Goal: Task Accomplishment & Management: Use online tool/utility

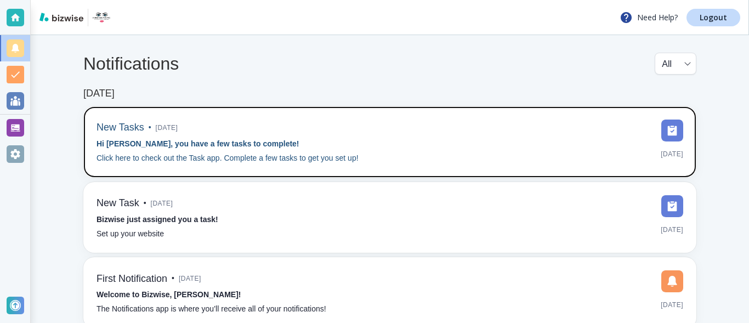
click at [141, 141] on strong "Hi [PERSON_NAME], you have a few tasks to complete!" at bounding box center [197, 143] width 203 height 9
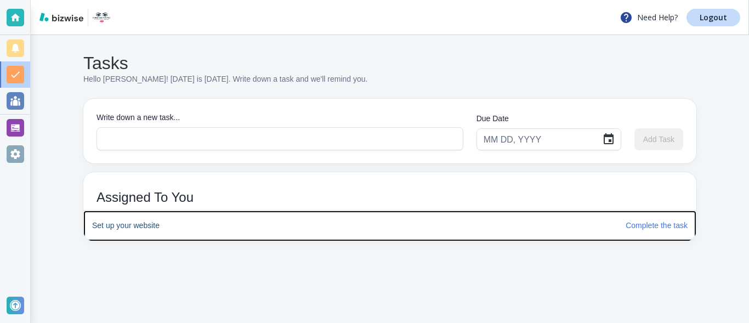
click at [153, 225] on h6 "Set up your website" at bounding box center [354, 226] width 525 height 12
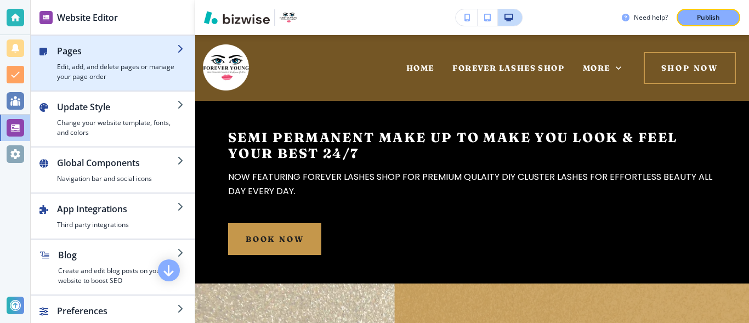
click at [156, 56] on h2 "Pages" at bounding box center [117, 50] width 120 height 13
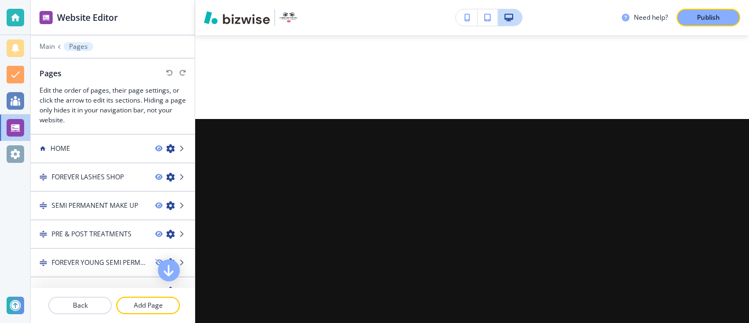
scroll to position [4342, 0]
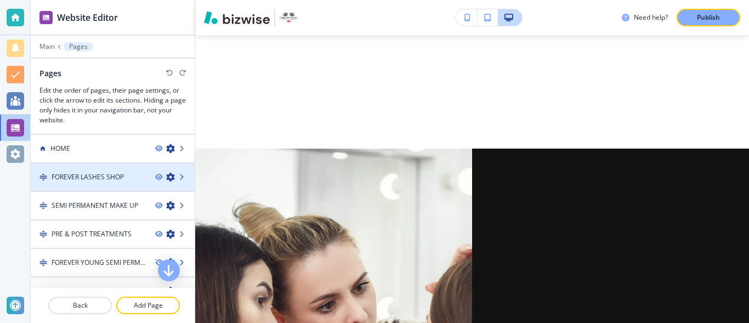
click at [103, 179] on h4 "FOREVER LASHES SHOP" at bounding box center [88, 177] width 72 height 10
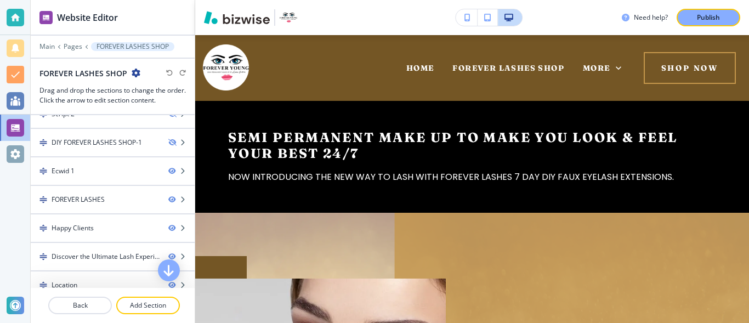
scroll to position [130, 0]
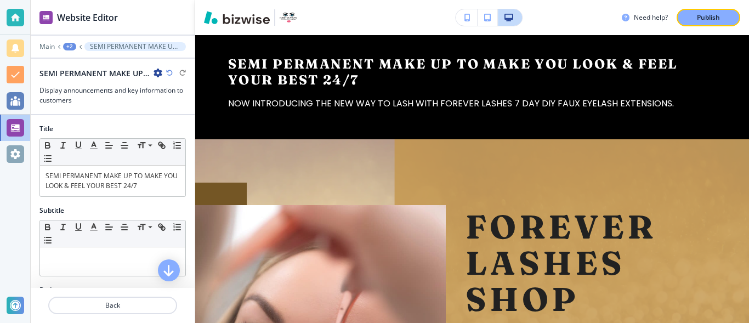
scroll to position [66, 0]
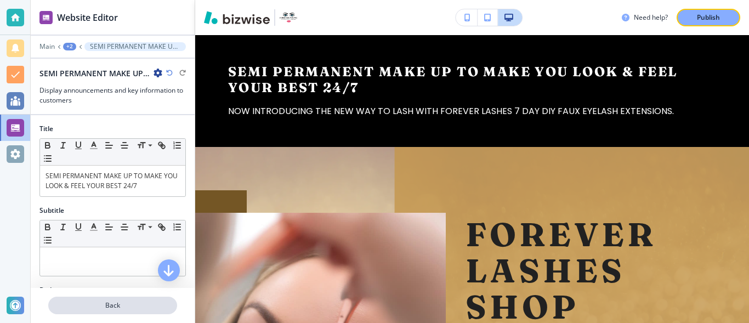
click at [121, 307] on p "Back" at bounding box center [112, 305] width 127 height 10
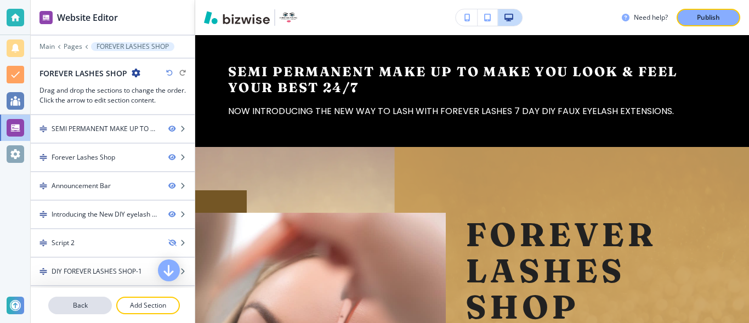
click at [99, 307] on p "Back" at bounding box center [79, 305] width 61 height 10
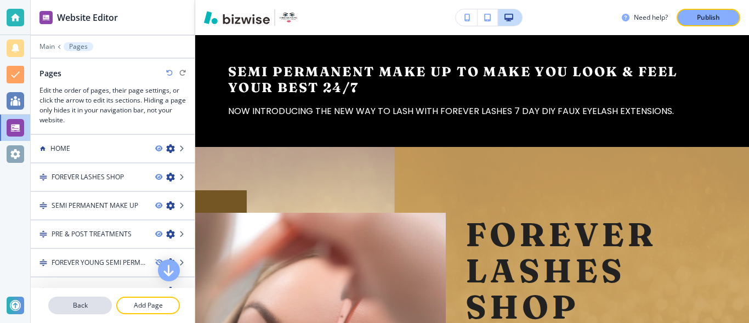
click at [85, 303] on p "Back" at bounding box center [79, 305] width 61 height 10
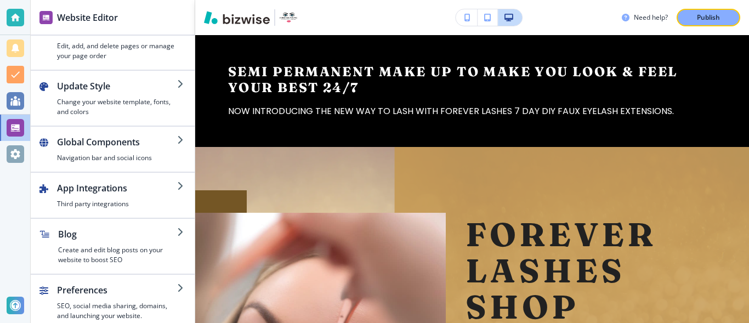
scroll to position [29, 0]
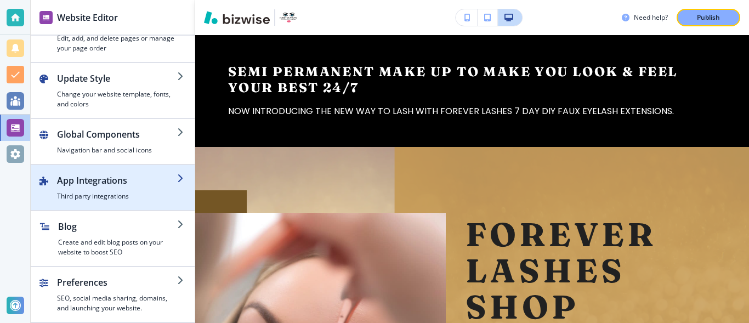
click at [146, 199] on h4 "Third party integrations" at bounding box center [117, 196] width 120 height 10
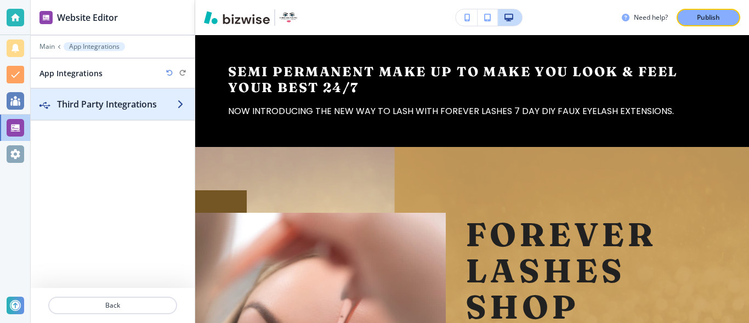
click at [164, 108] on h2 "Third Party Integrations" at bounding box center [117, 104] width 120 height 13
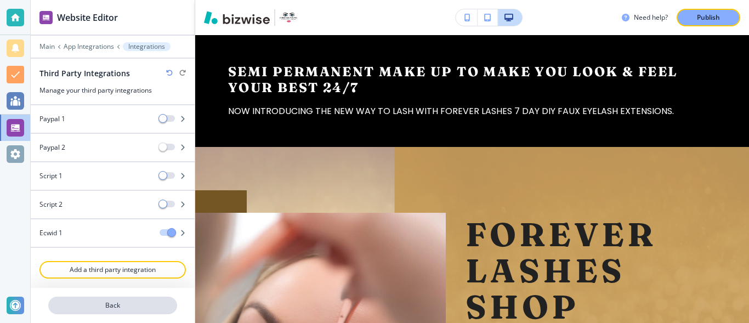
click at [112, 303] on p "Back" at bounding box center [112, 305] width 127 height 10
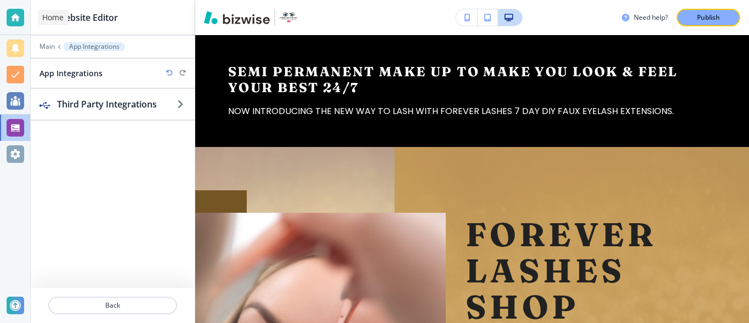
click at [19, 21] on div at bounding box center [16, 18] width 18 height 18
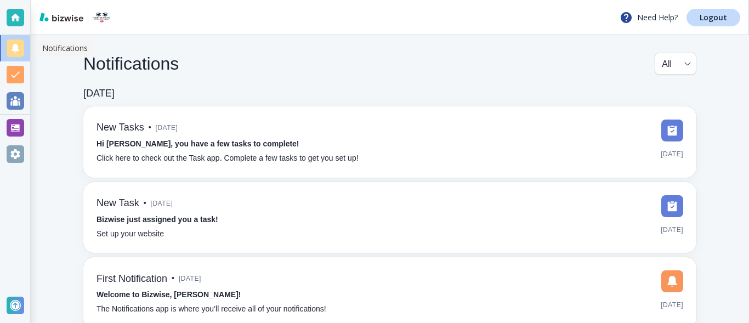
click at [18, 49] on div at bounding box center [16, 48] width 18 height 18
click at [14, 78] on div at bounding box center [16, 75] width 18 height 18
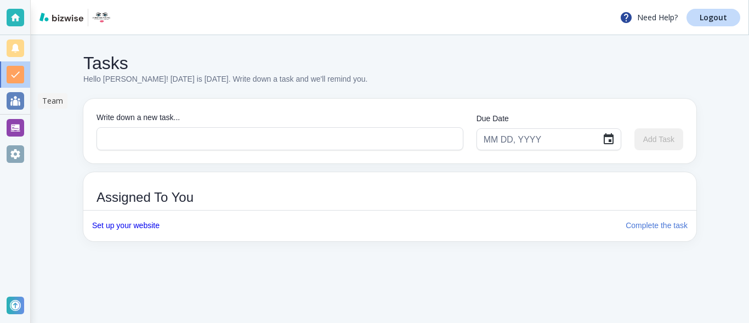
click at [14, 98] on div at bounding box center [16, 101] width 18 height 18
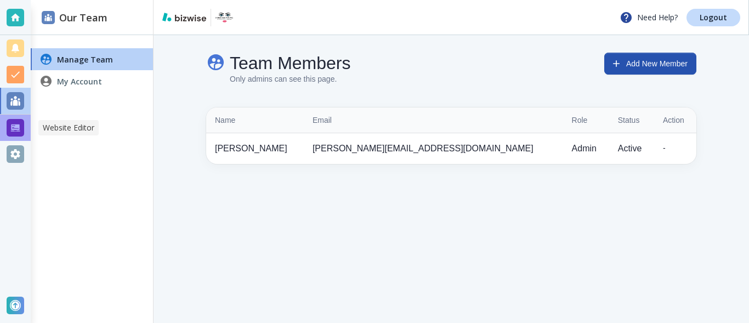
click at [14, 122] on div at bounding box center [16, 128] width 18 height 18
click at [15, 151] on div at bounding box center [16, 154] width 18 height 18
